Goal: Information Seeking & Learning: Find specific page/section

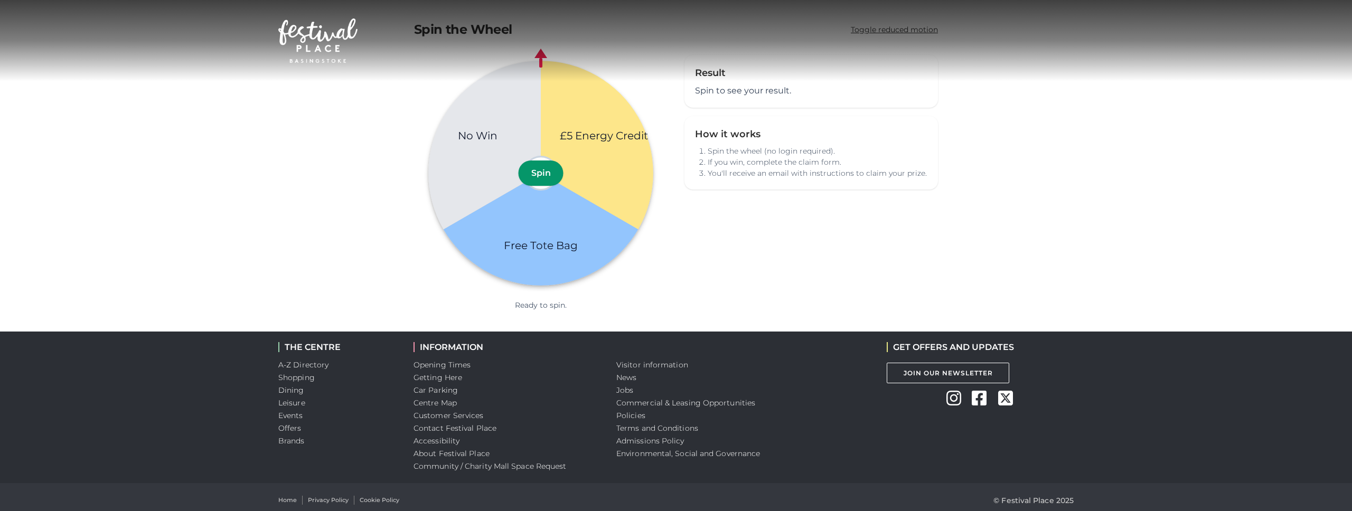
click at [275, 18] on div "Toggle navigation .st5{fill:none;stroke:#FFFFFF;stroke-width:2.29;stroke-miterl…" at bounding box center [675, 41] width 811 height 56
click at [314, 30] on img at bounding box center [317, 40] width 79 height 44
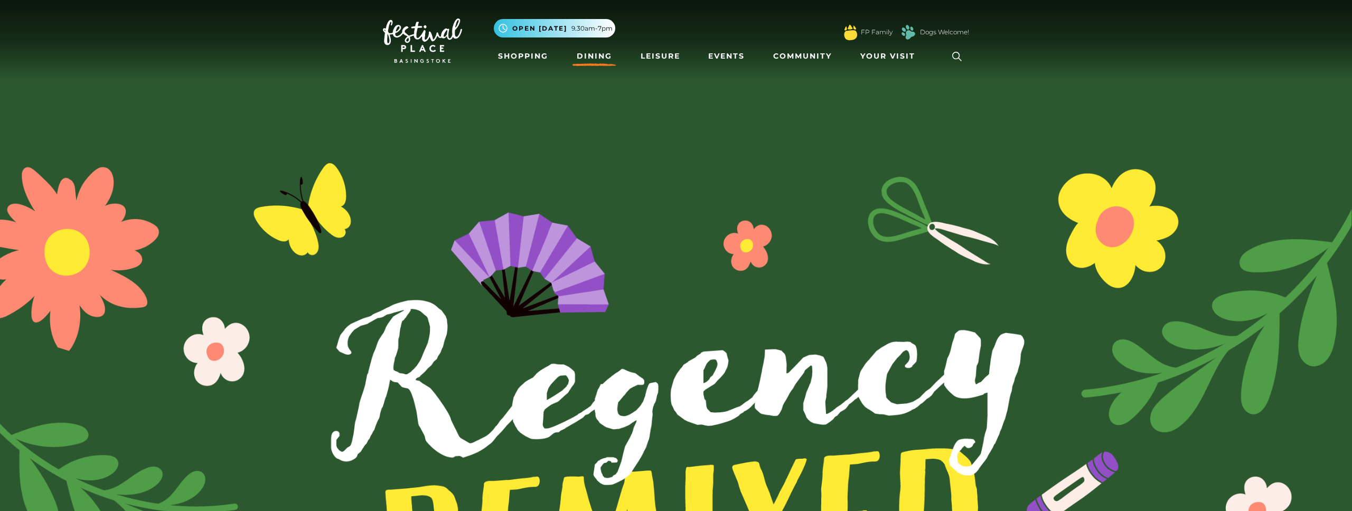
click at [586, 58] on link "Dining" at bounding box center [594, 56] width 44 height 20
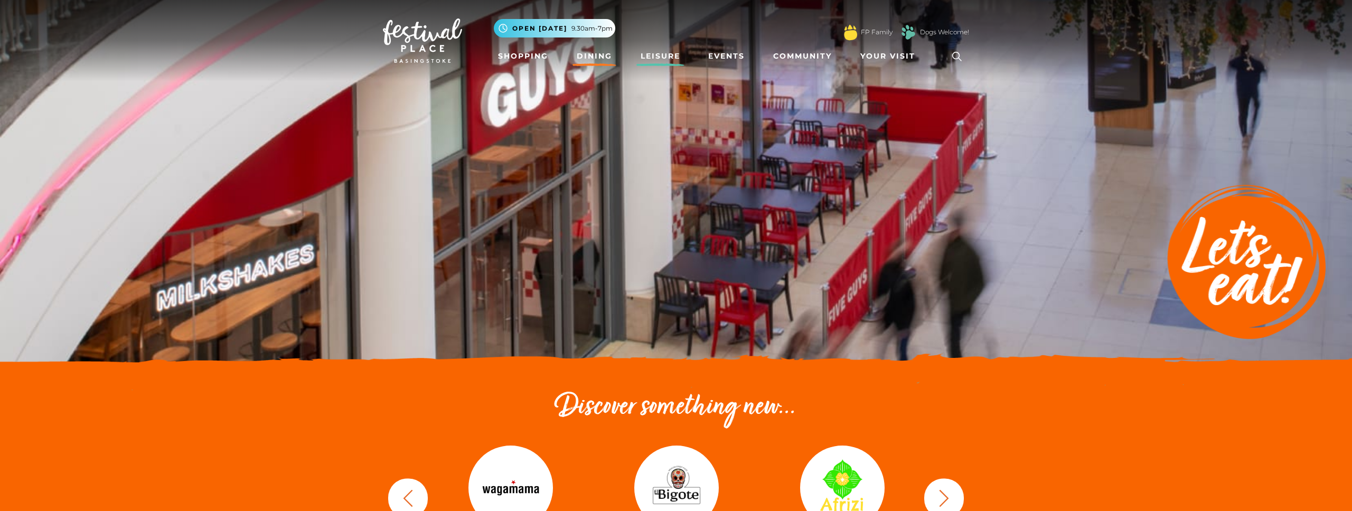
click at [658, 65] on link "Leisure" at bounding box center [660, 56] width 48 height 20
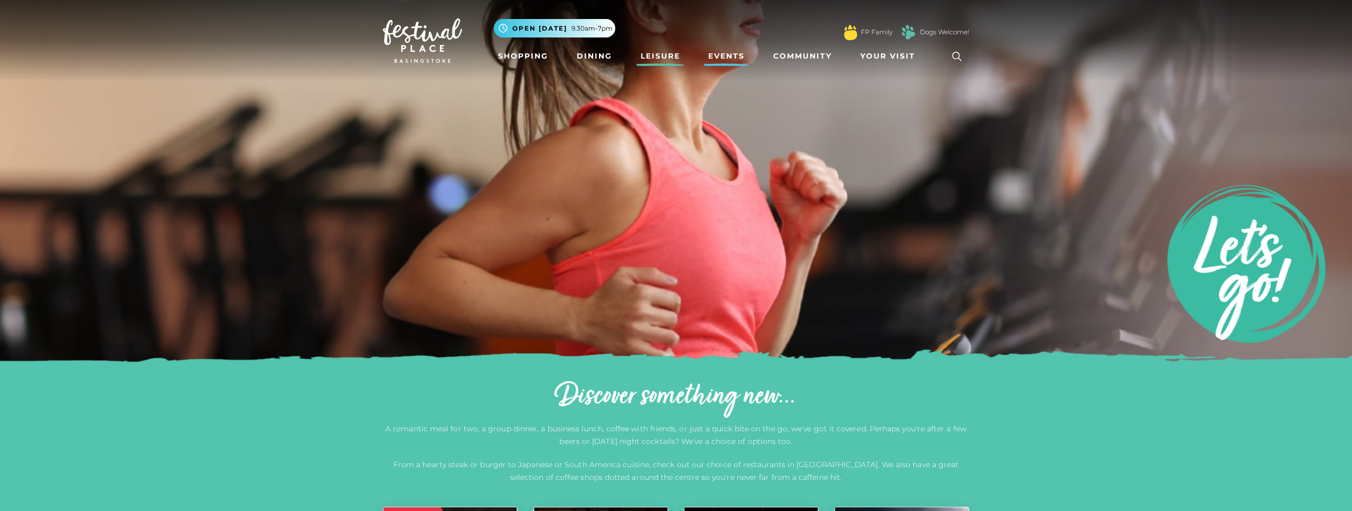
click at [738, 56] on link "Events" at bounding box center [726, 56] width 45 height 20
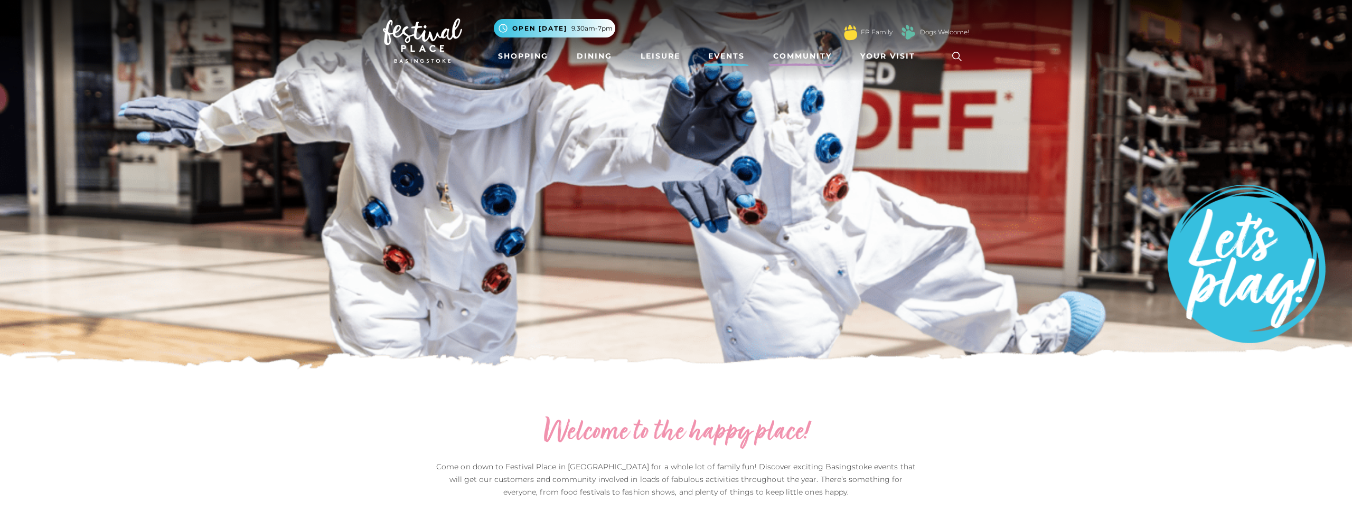
click at [795, 51] on link "Community" at bounding box center [802, 56] width 67 height 20
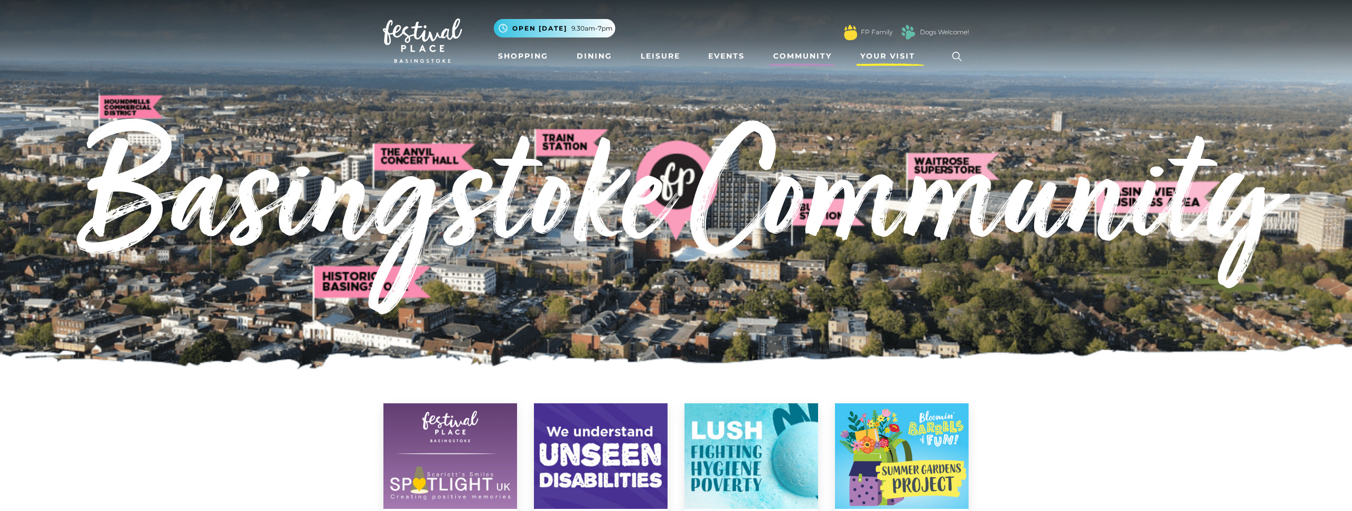
click at [888, 56] on span "Your Visit" at bounding box center [887, 56] width 55 height 11
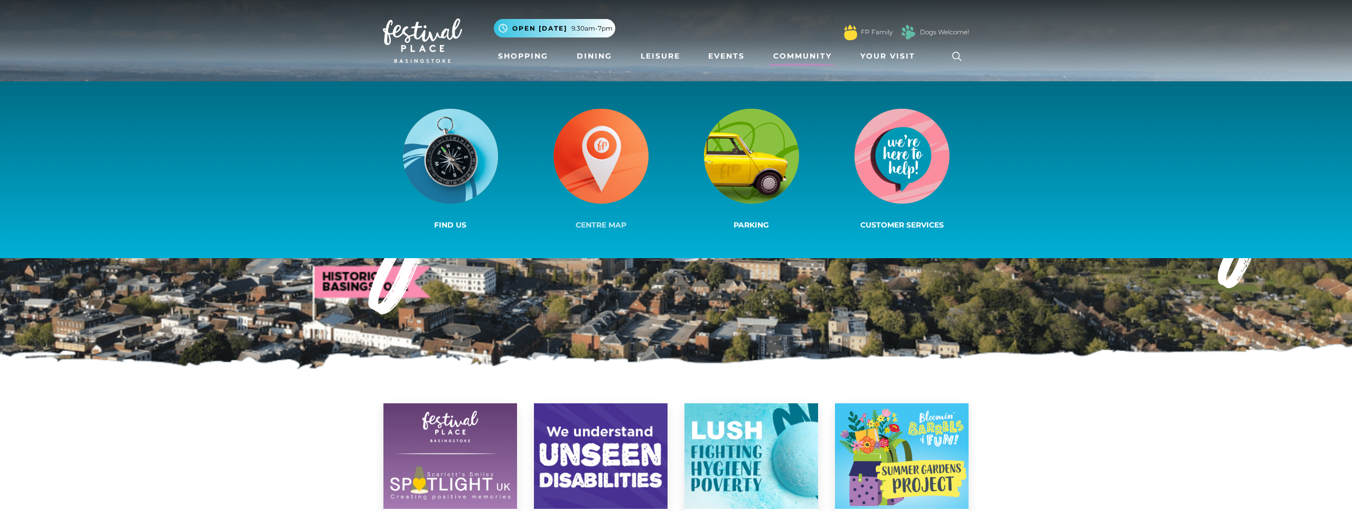
click at [620, 195] on img at bounding box center [600, 156] width 95 height 95
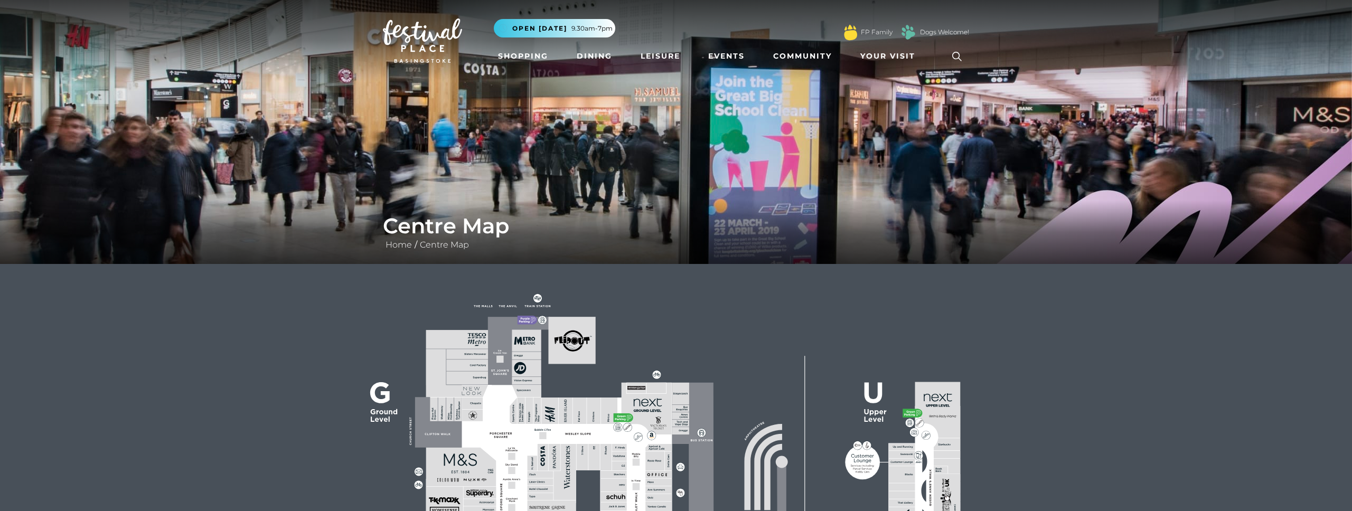
click at [426, 32] on img at bounding box center [422, 40] width 79 height 44
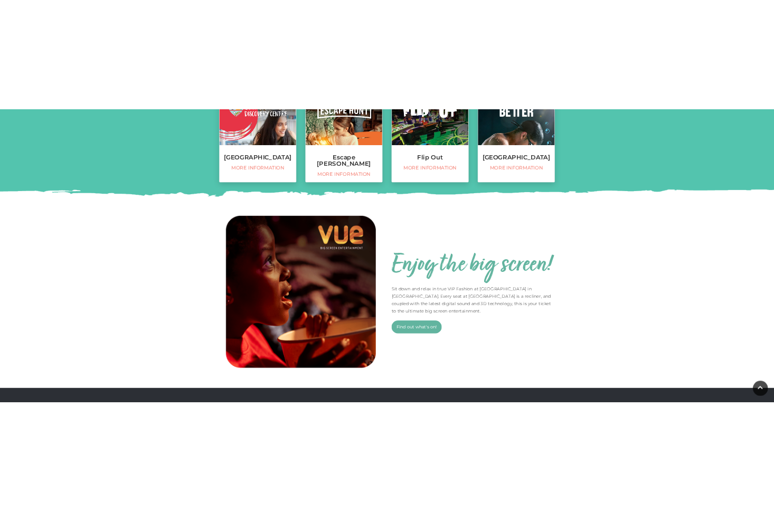
scroll to position [537, 0]
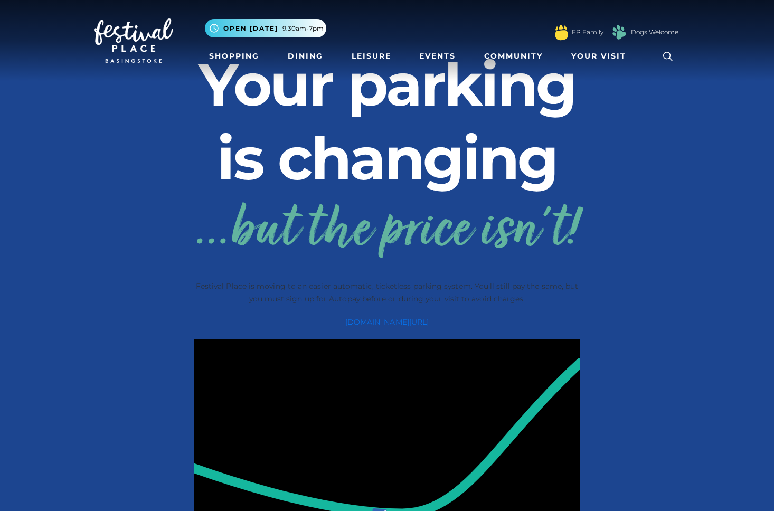
click at [470, 213] on span "...but the price isn't!" at bounding box center [386, 232] width 385 height 74
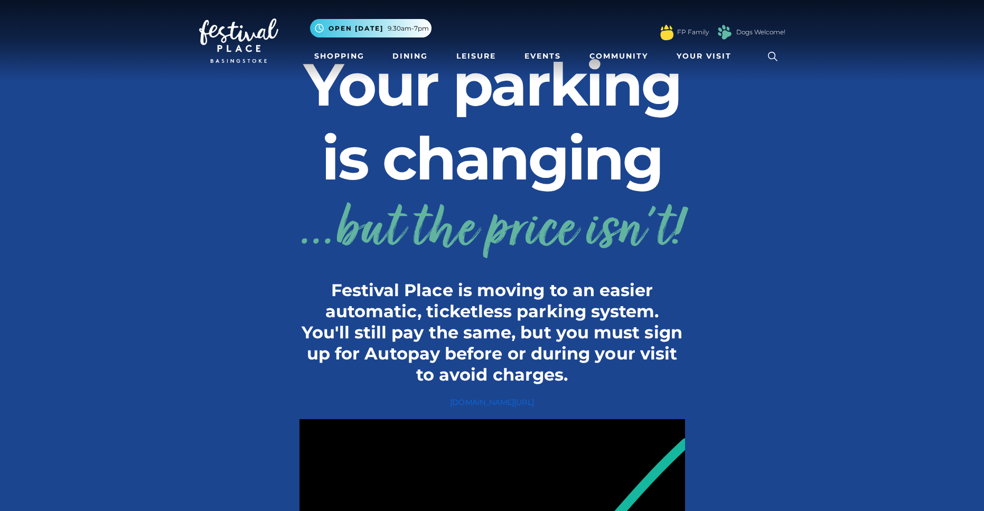
click at [612, 280] on p "Festival Place is moving to an easier automatic, ticketless parking system. You…" at bounding box center [491, 333] width 385 height 106
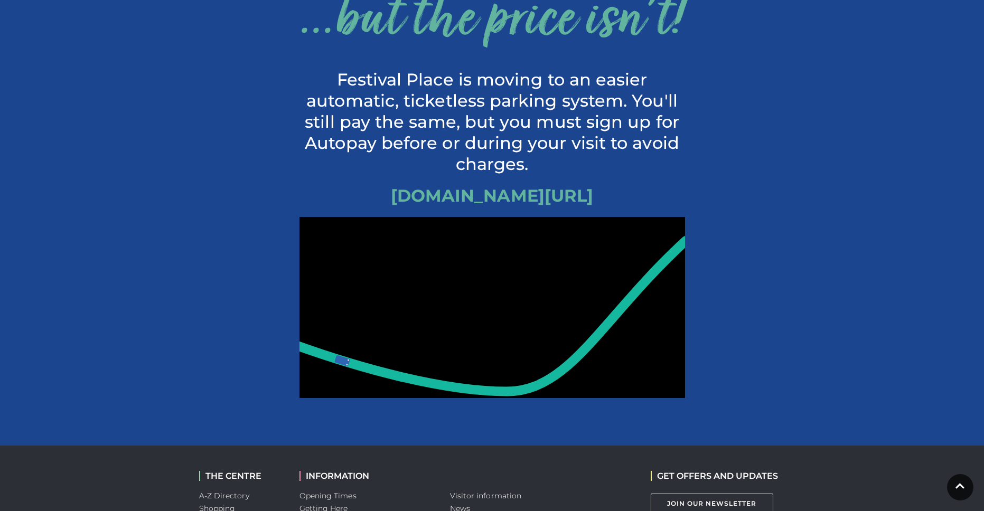
scroll to position [211, 0]
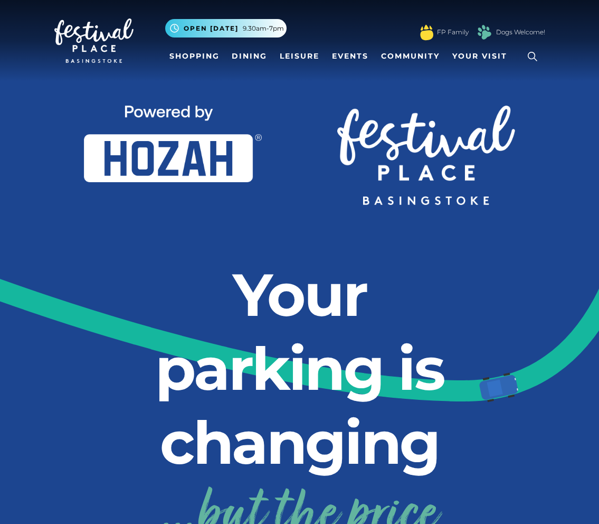
click at [32, 304] on icon at bounding box center [428, 201] width 940 height 380
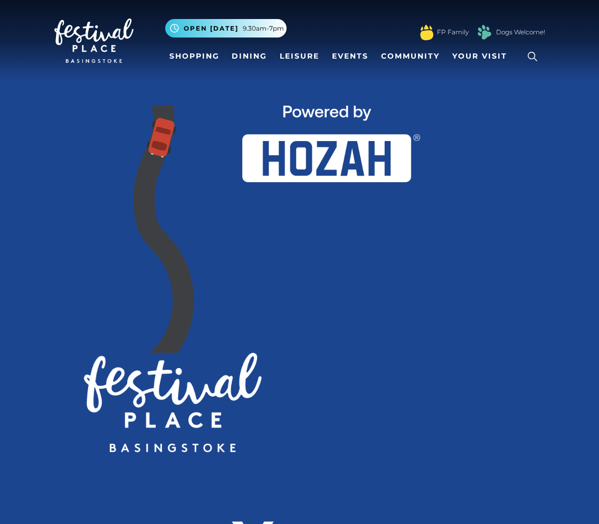
scroll to position [1, 0]
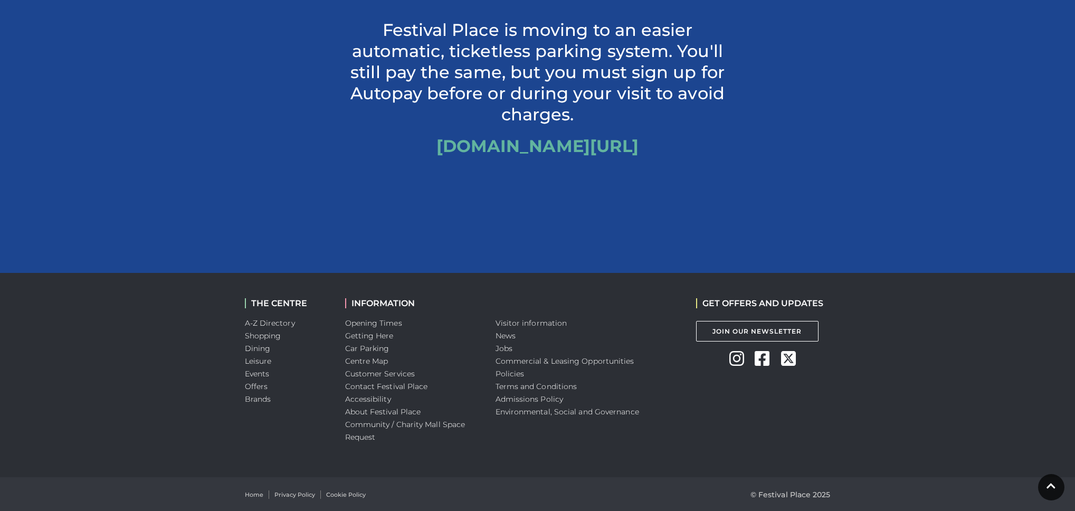
scroll to position [491, 0]
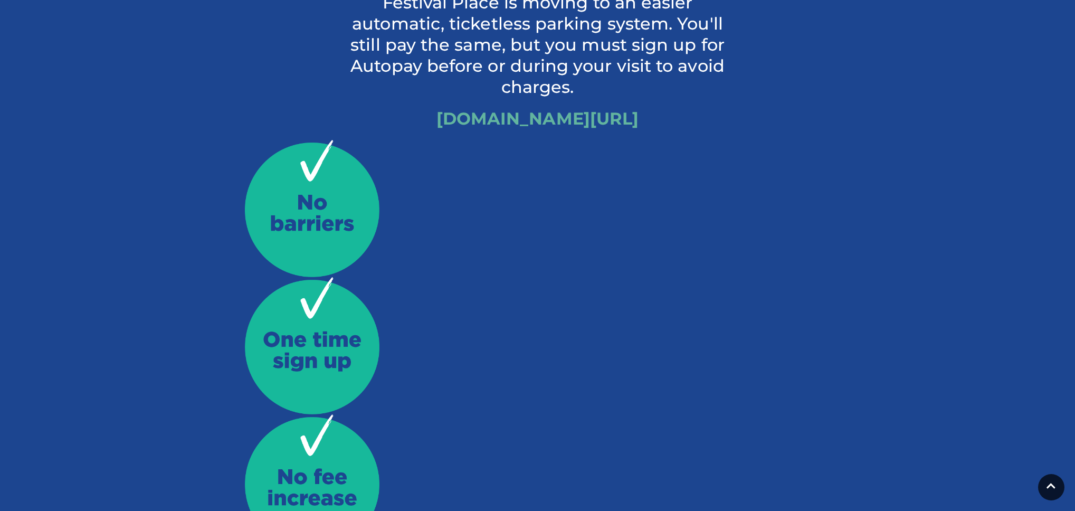
scroll to position [516, 0]
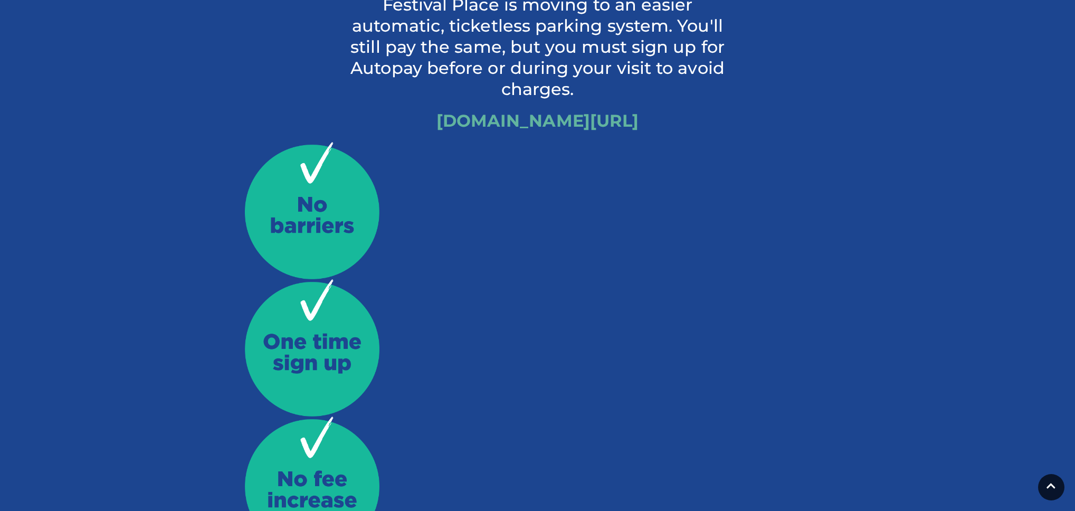
click at [581, 378] on div at bounding box center [613, 348] width 451 height 412
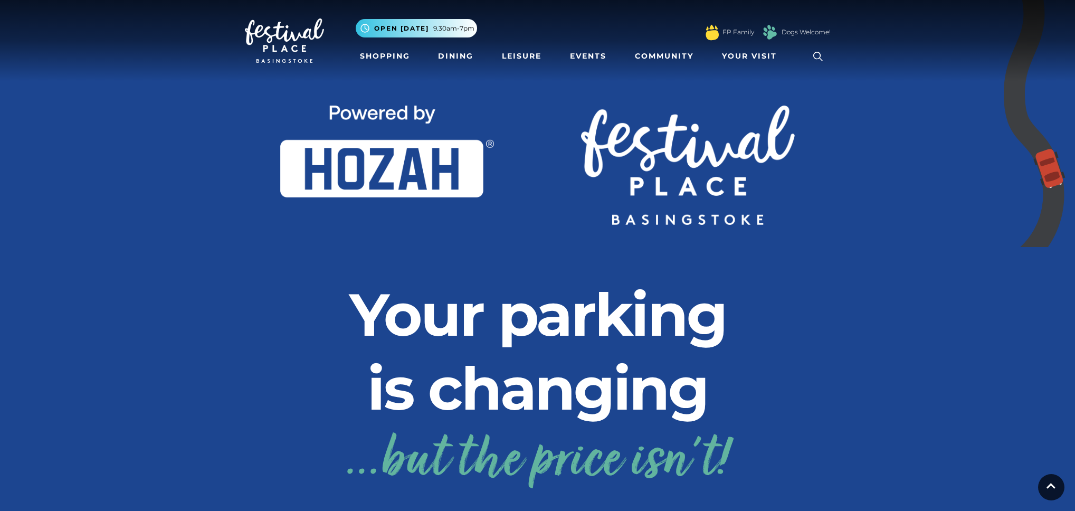
scroll to position [515, 0]
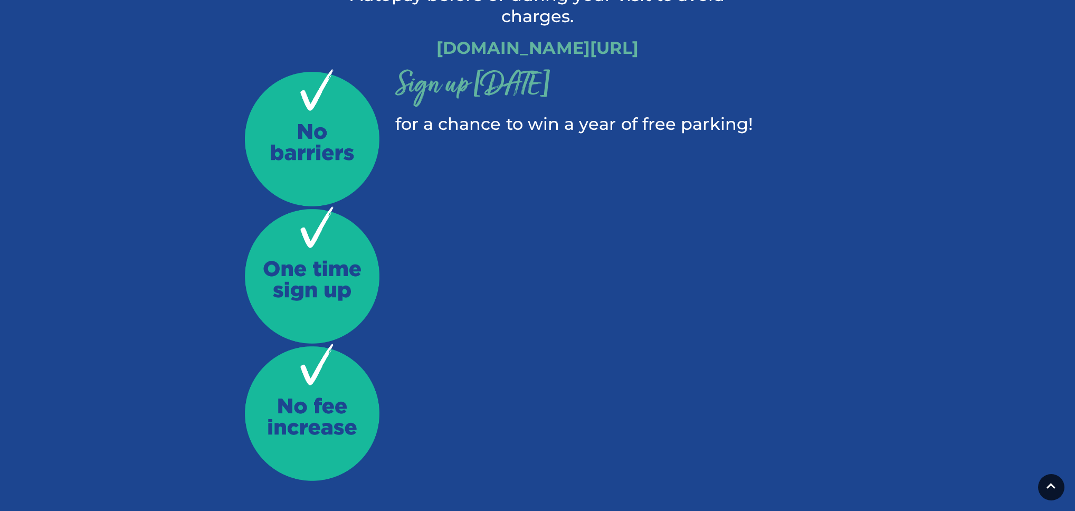
scroll to position [515, 0]
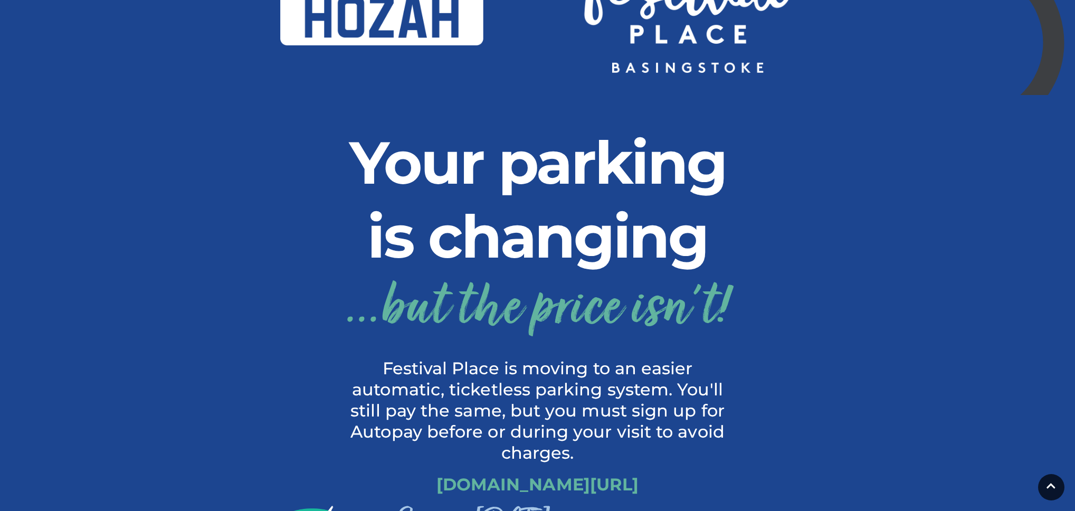
scroll to position [129, 0]
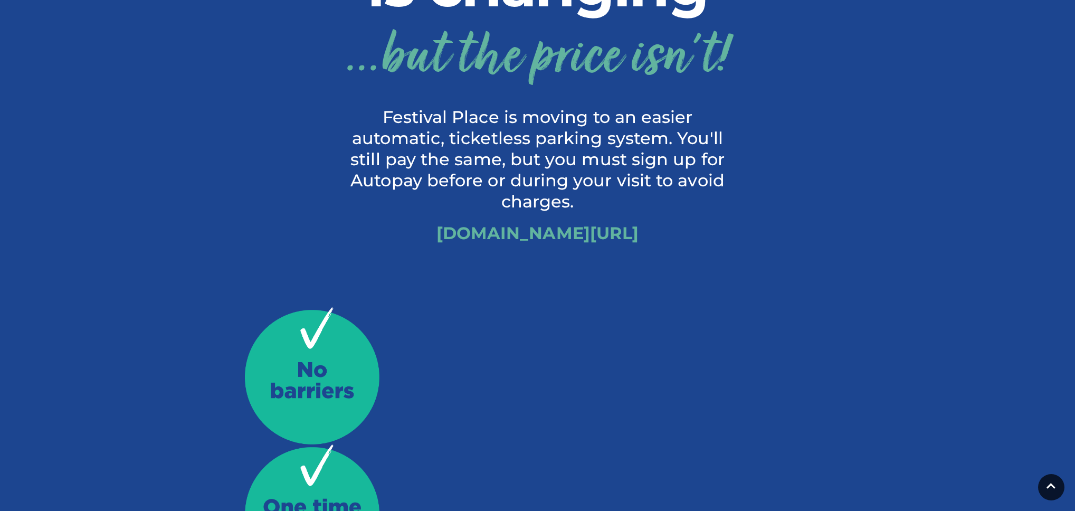
scroll to position [535, 0]
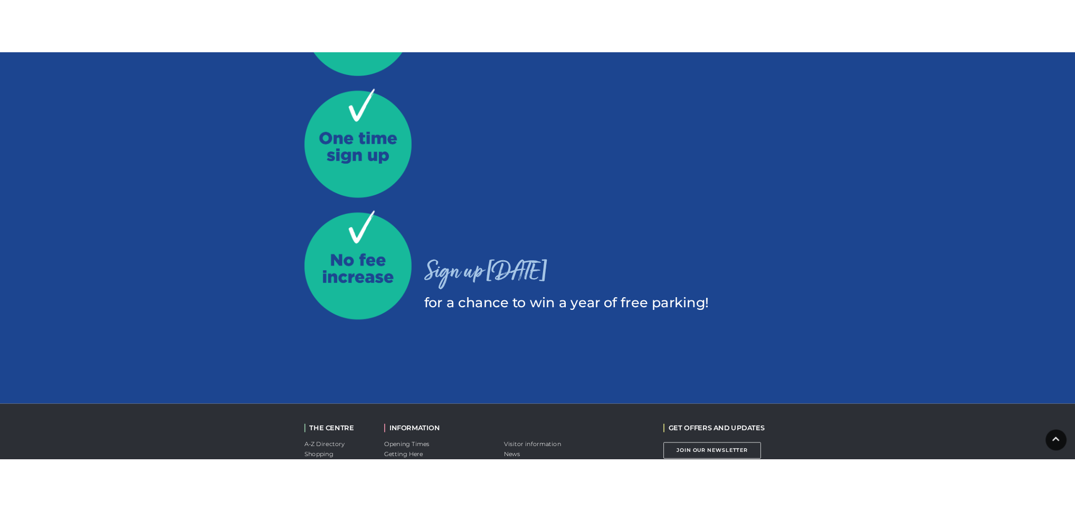
scroll to position [817, 0]
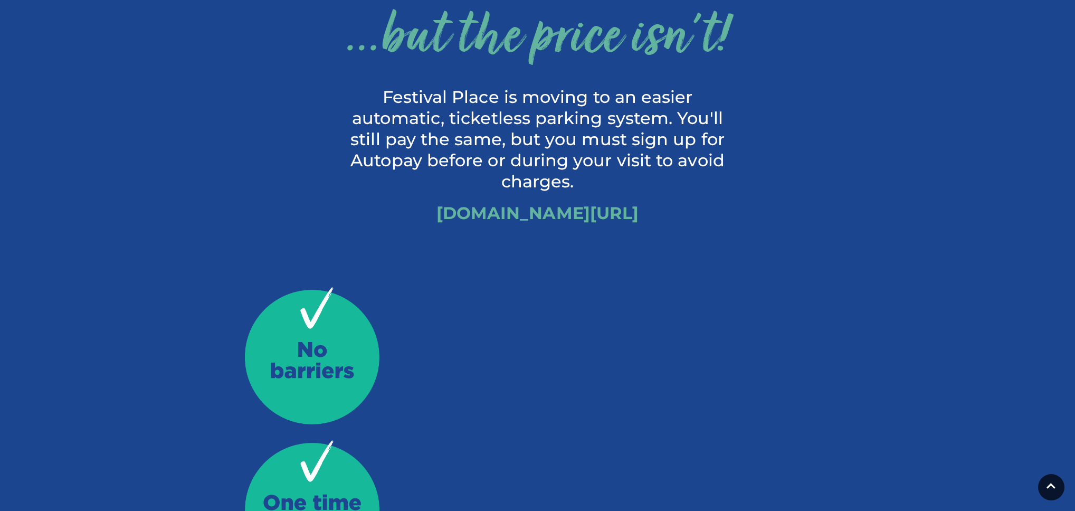
scroll to position [655, 0]
